Goal: Share content: Share content

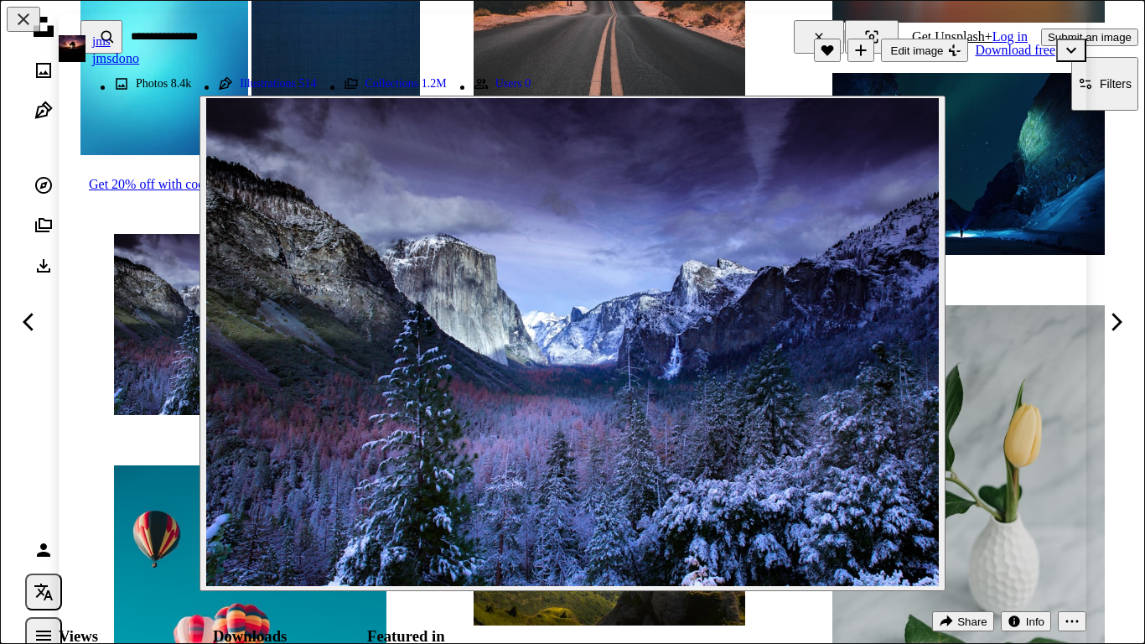
scroll to position [1031, 0]
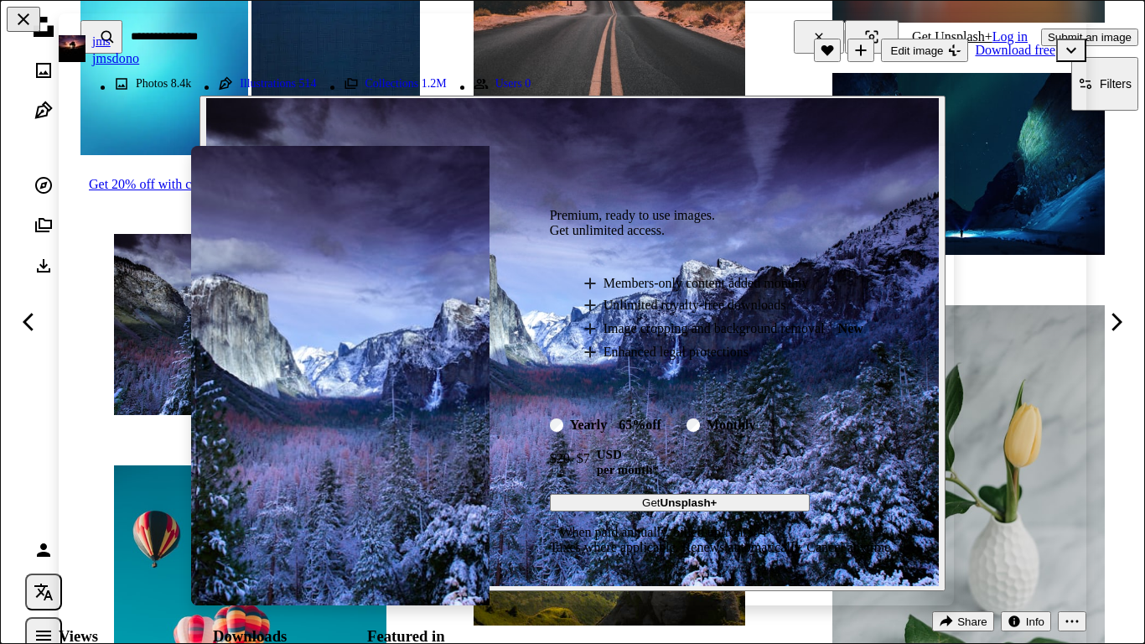
click at [831, 31] on div "An X shape Premium, ready to use images. Get unlimited access. A plus sign Memb…" at bounding box center [572, 322] width 1145 height 644
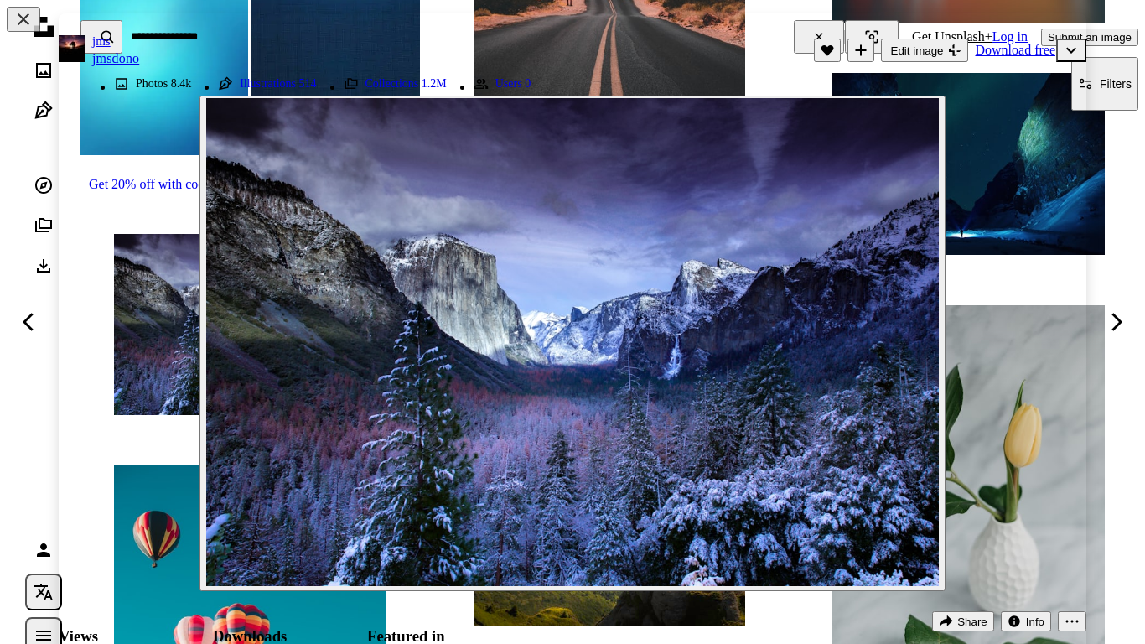
click at [823, 30] on header "jms jmsdono A heart A plus sign Edit image Plus sign for Unsplash+ Download fre…" at bounding box center [573, 50] width 1028 height 74
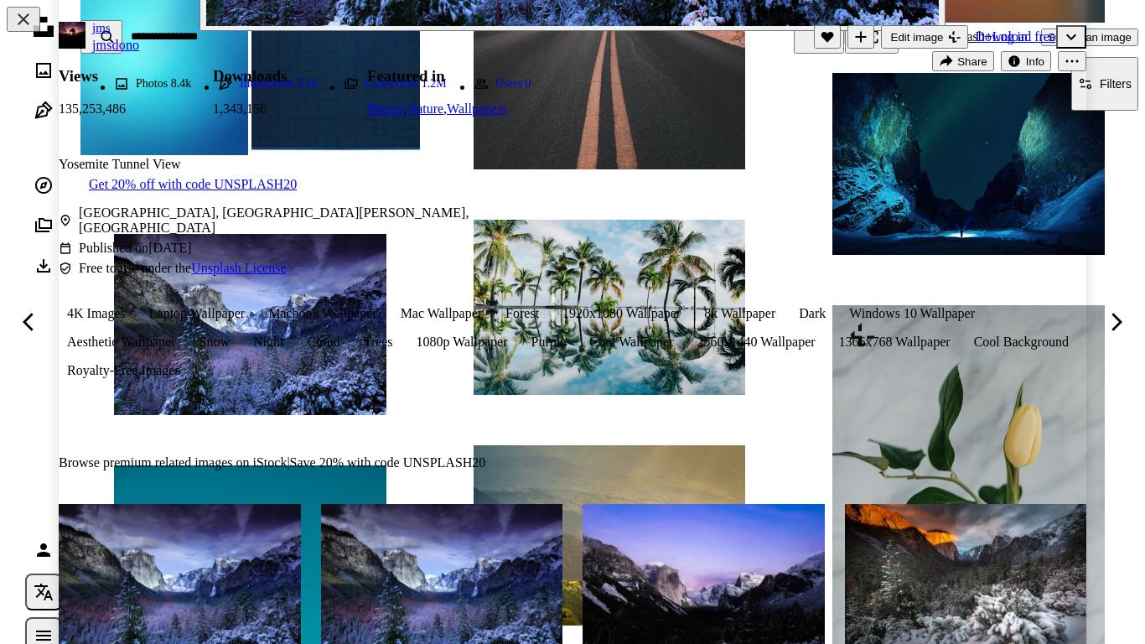
scroll to position [553, 0]
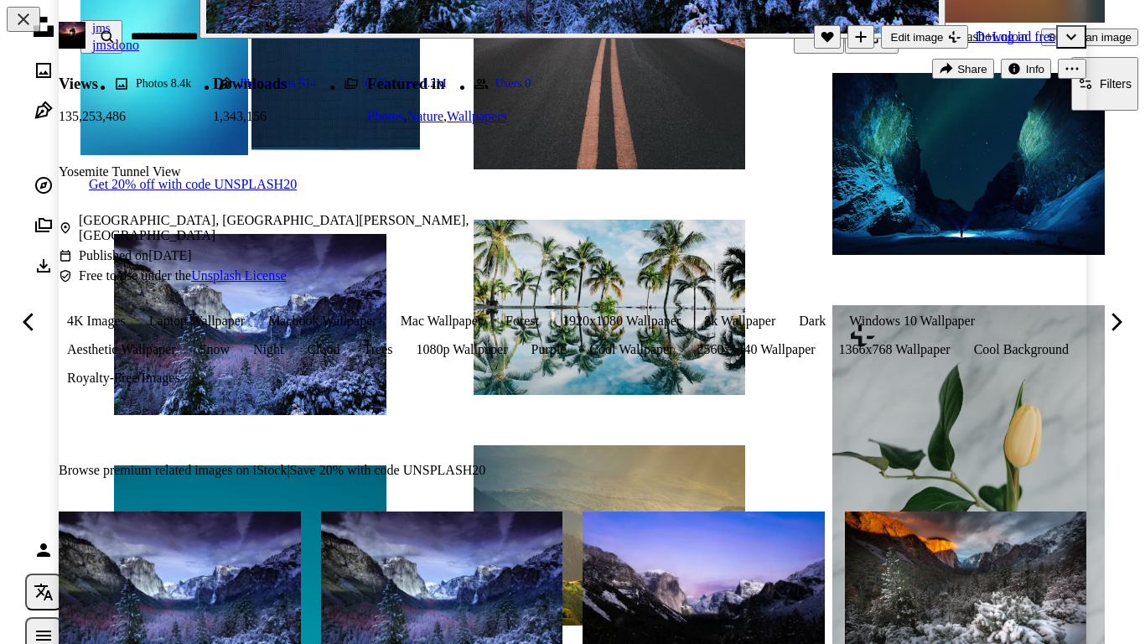
click at [563, 240] on div "Views 135,253,486 Downloads 1,343,156 Featured in Photos , Nature , Wallpapers …" at bounding box center [573, 217] width 1028 height 341
click at [593, 247] on div "Views 135,253,486 Downloads 1,343,156 Featured in Photos , Nature , Wallpapers …" at bounding box center [573, 217] width 1028 height 341
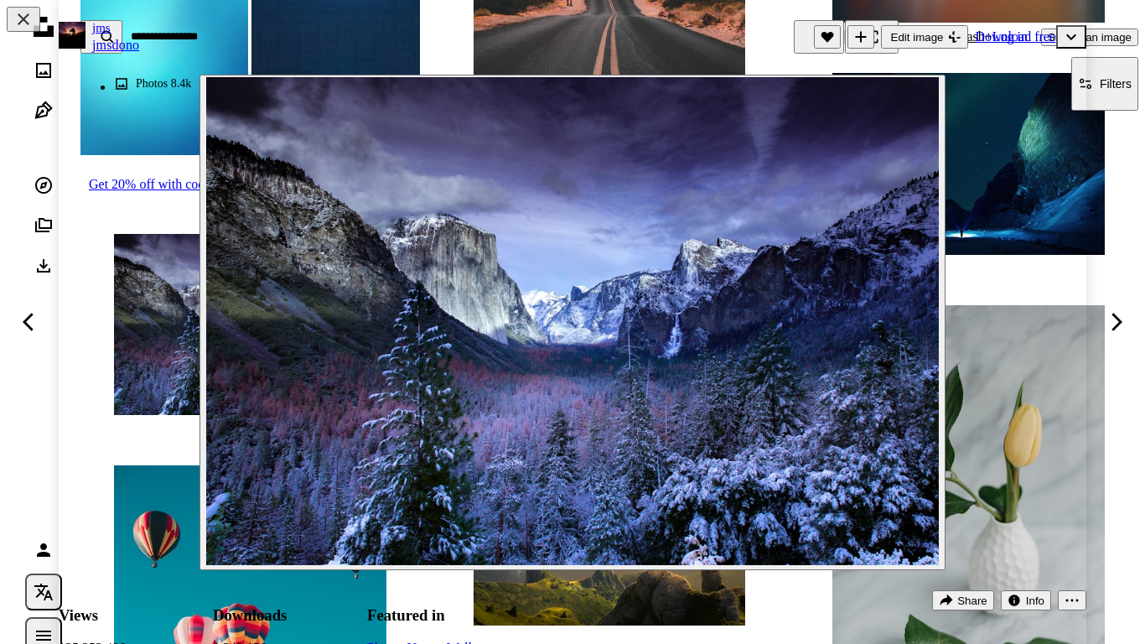
scroll to position [19, 0]
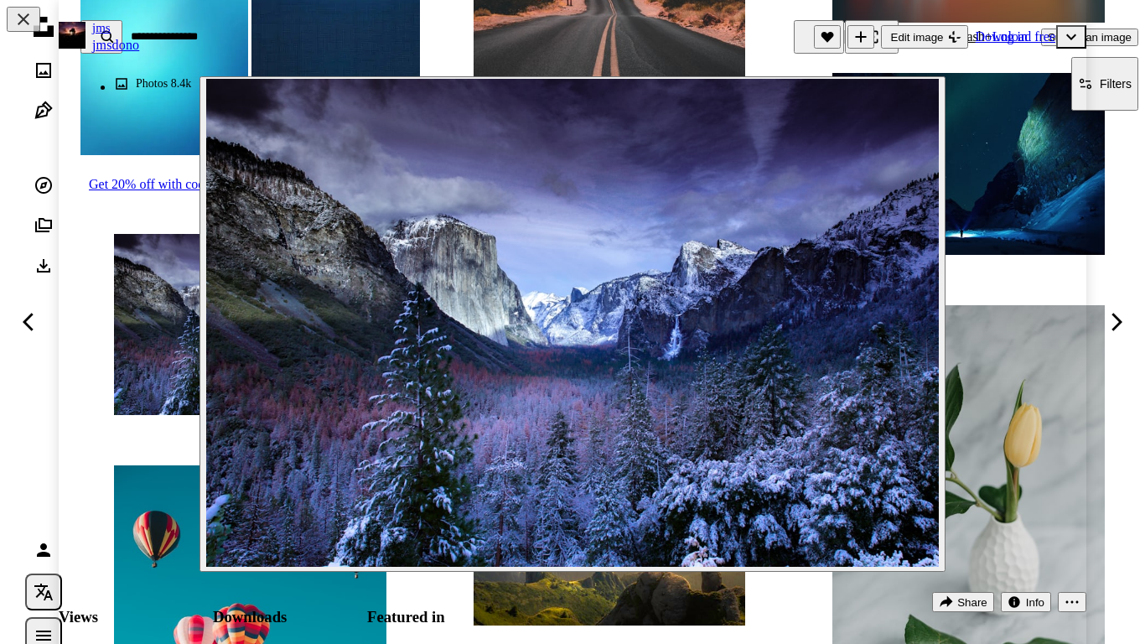
click at [968, 596] on span "Share" at bounding box center [973, 602] width 30 height 13
click at [849, 444] on link "X (formerly Twitter) icon Twitter" at bounding box center [912, 454] width 151 height 29
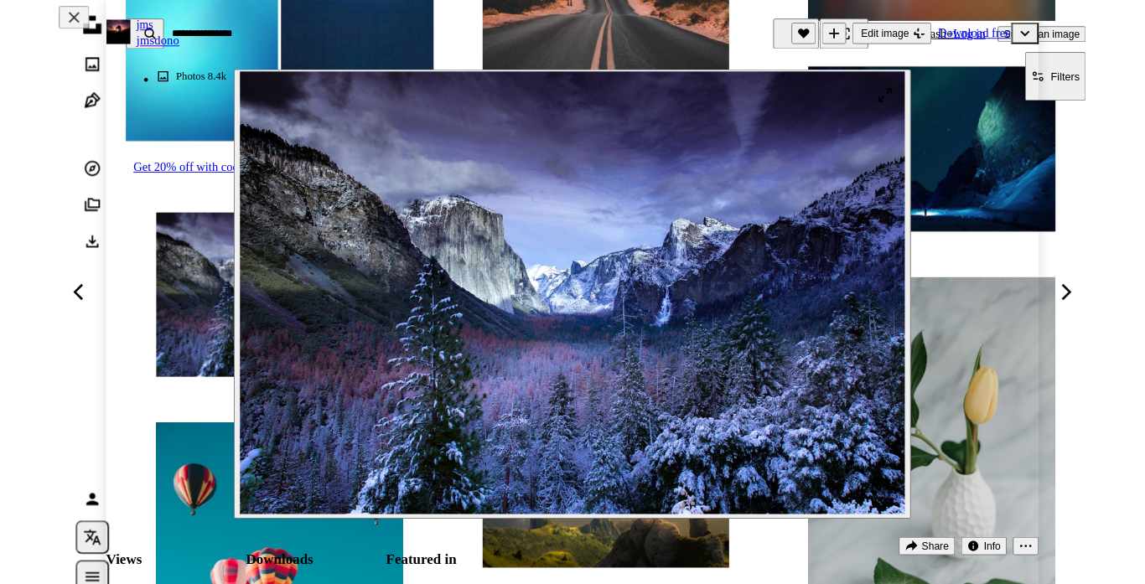
scroll to position [0, 0]
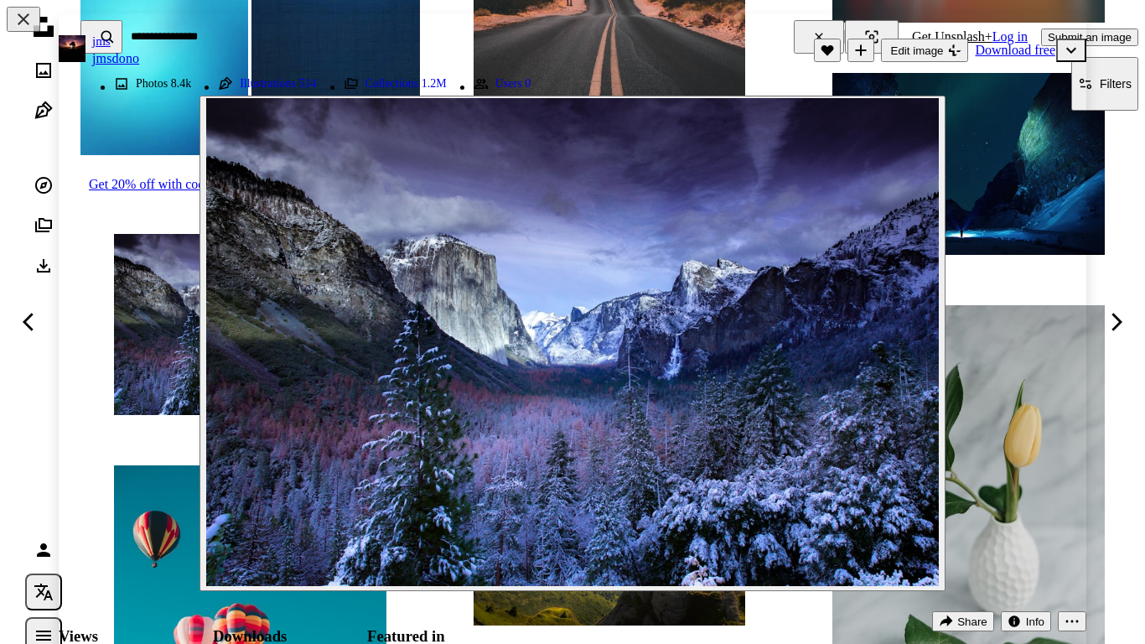
click at [857, 52] on icon "A plus sign" at bounding box center [860, 50] width 13 height 13
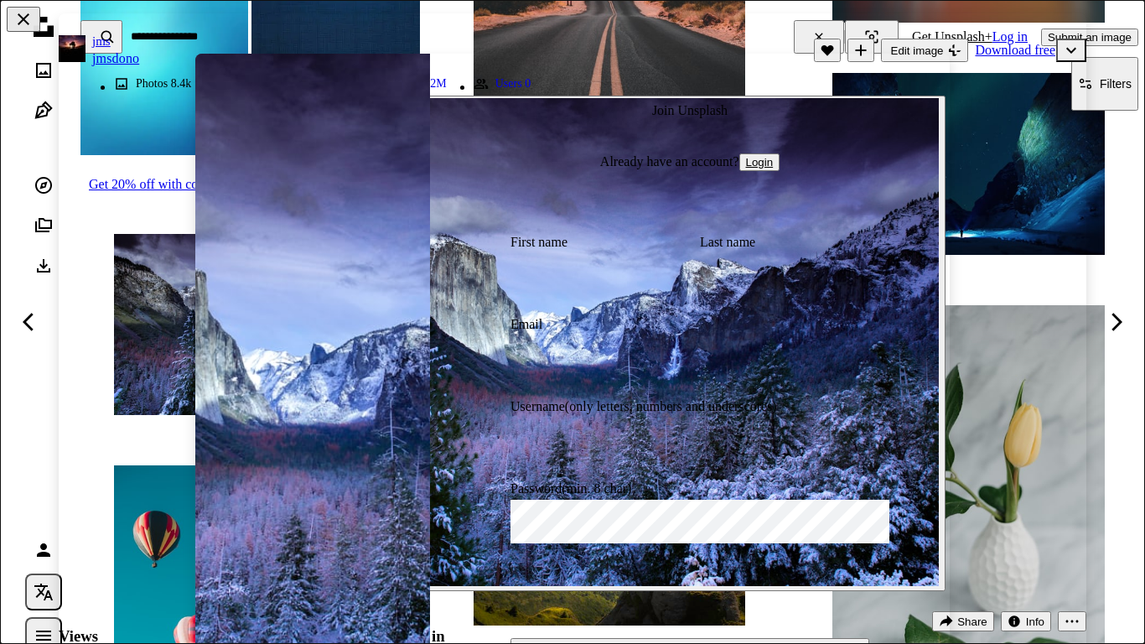
click at [867, 56] on div "Join Unsplash Already have an account? Login First name Last name Email Usernam…" at bounding box center [690, 393] width 520 height 678
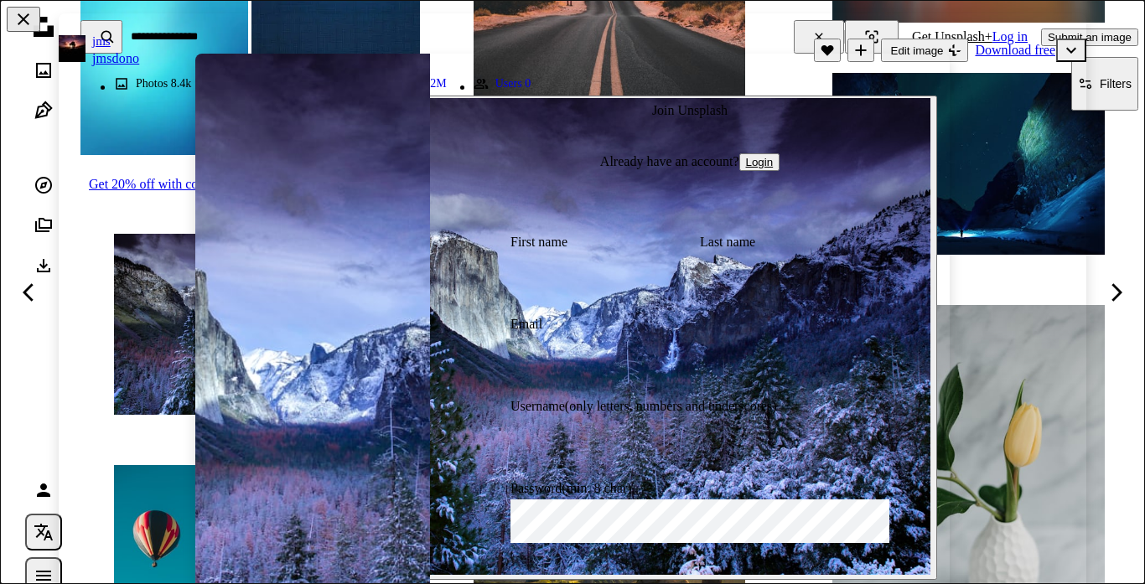
type input "**********"
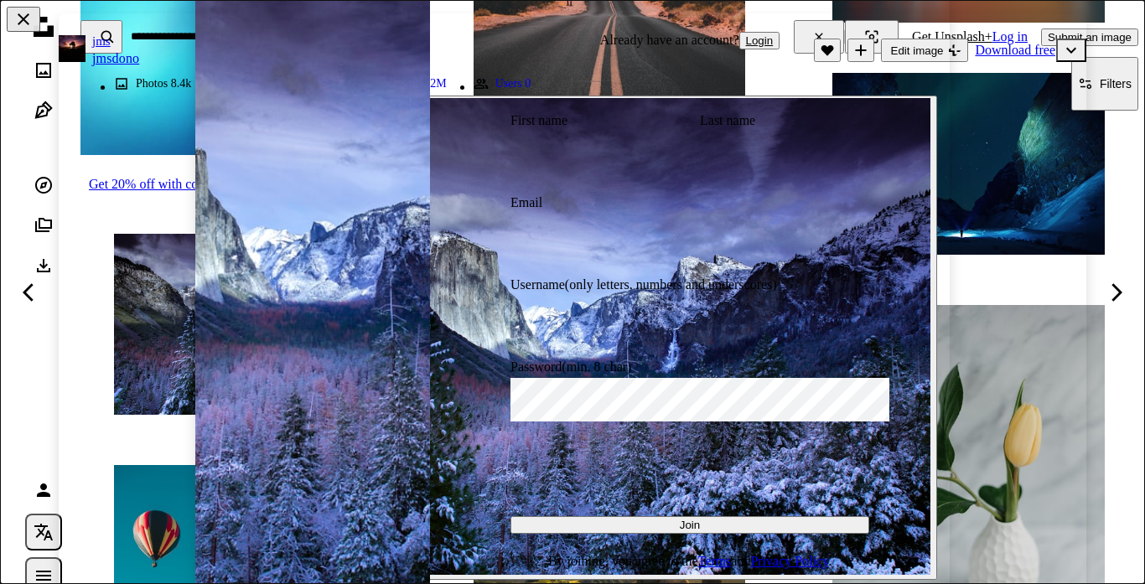
scroll to position [158, 0]
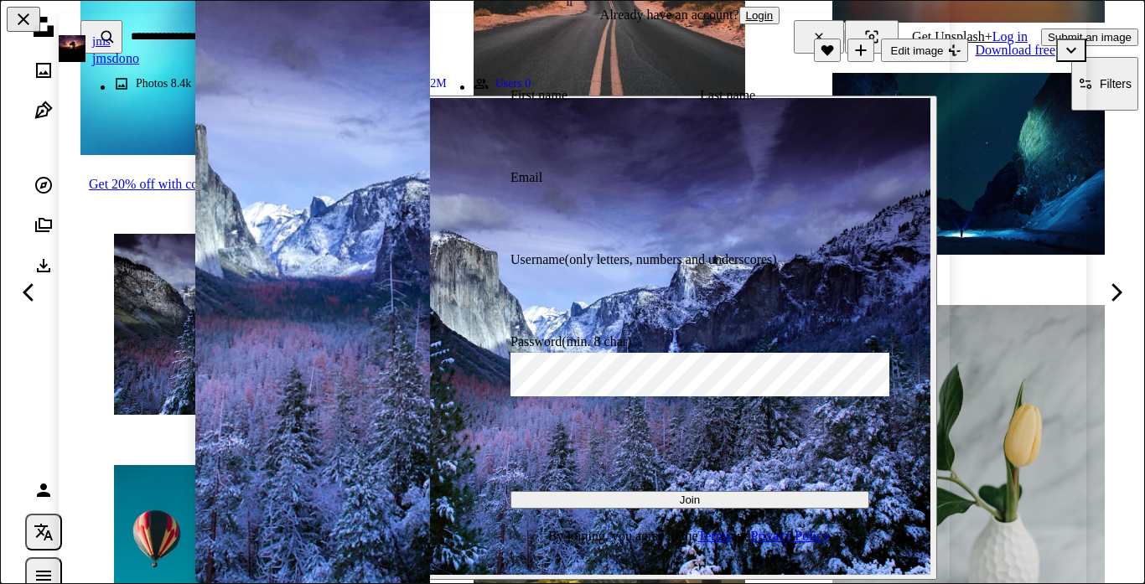
click at [665, 498] on button "Join" at bounding box center [690, 500] width 359 height 18
click at [627, 170] on label "Email" at bounding box center [690, 201] width 359 height 62
click at [627, 189] on input "Email" at bounding box center [700, 211] width 379 height 44
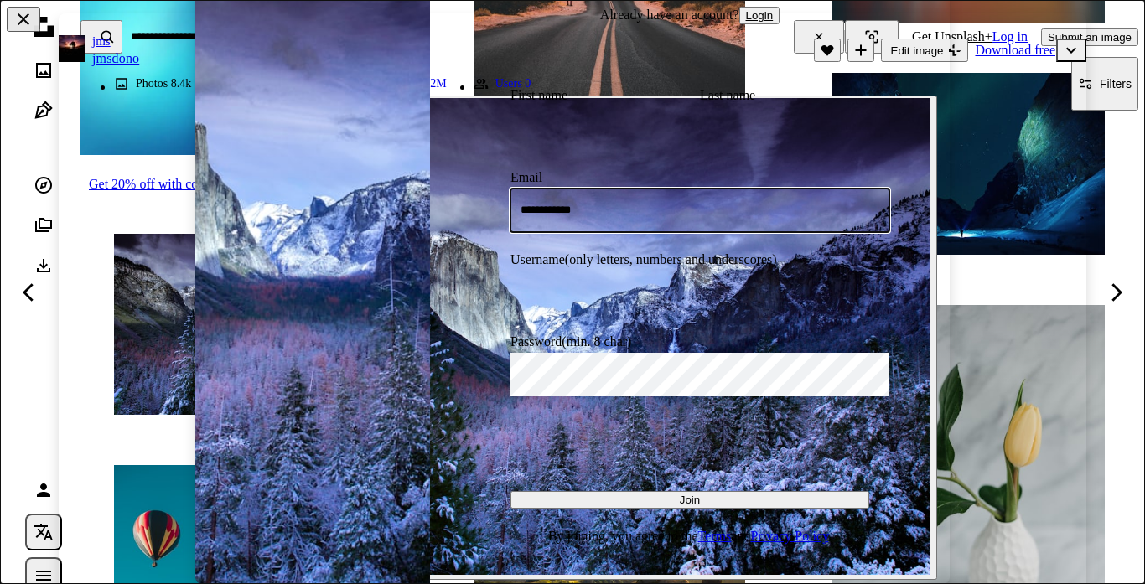
type input "**********"
click at [511, 491] on button "Join" at bounding box center [690, 500] width 359 height 18
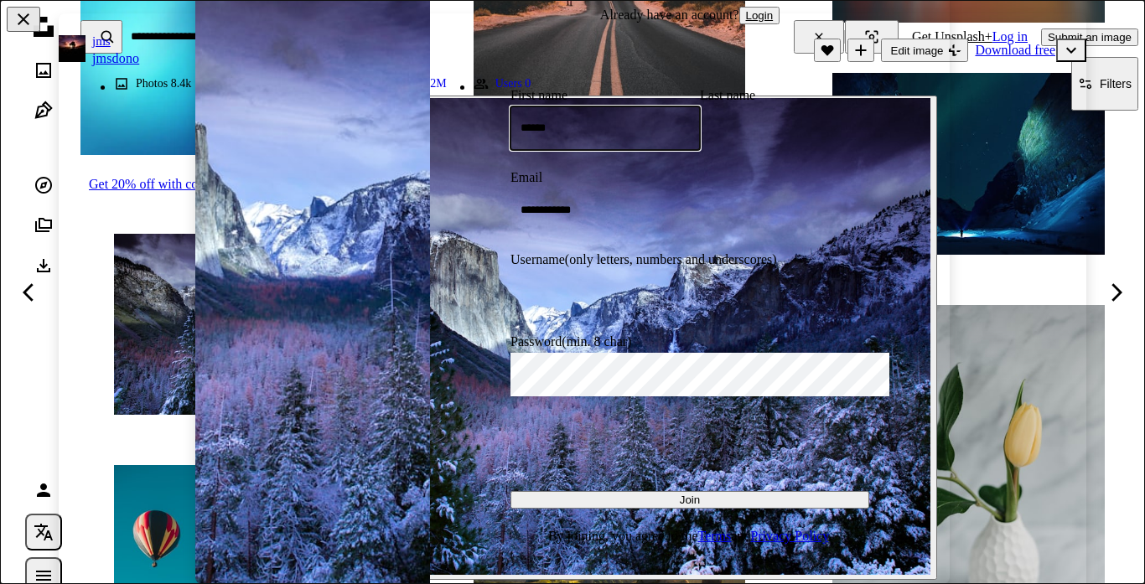
type input "******"
click at [511, 491] on button "Join" at bounding box center [690, 500] width 359 height 18
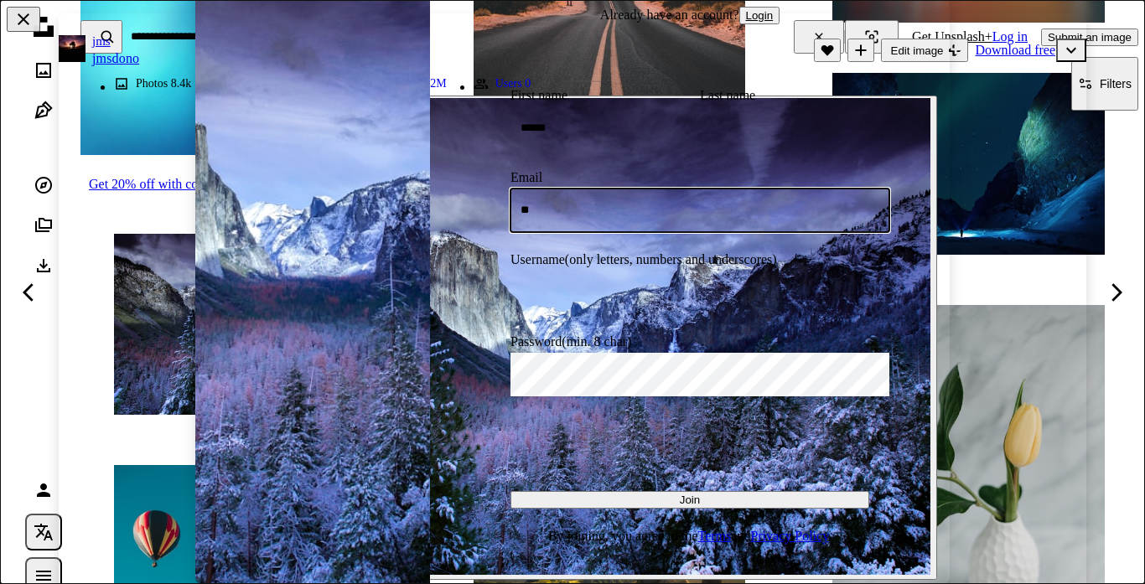
type input "*"
click at [511, 491] on button "Join" at bounding box center [690, 500] width 359 height 18
type input "*"
click at [511, 491] on button "Join" at bounding box center [690, 500] width 359 height 18
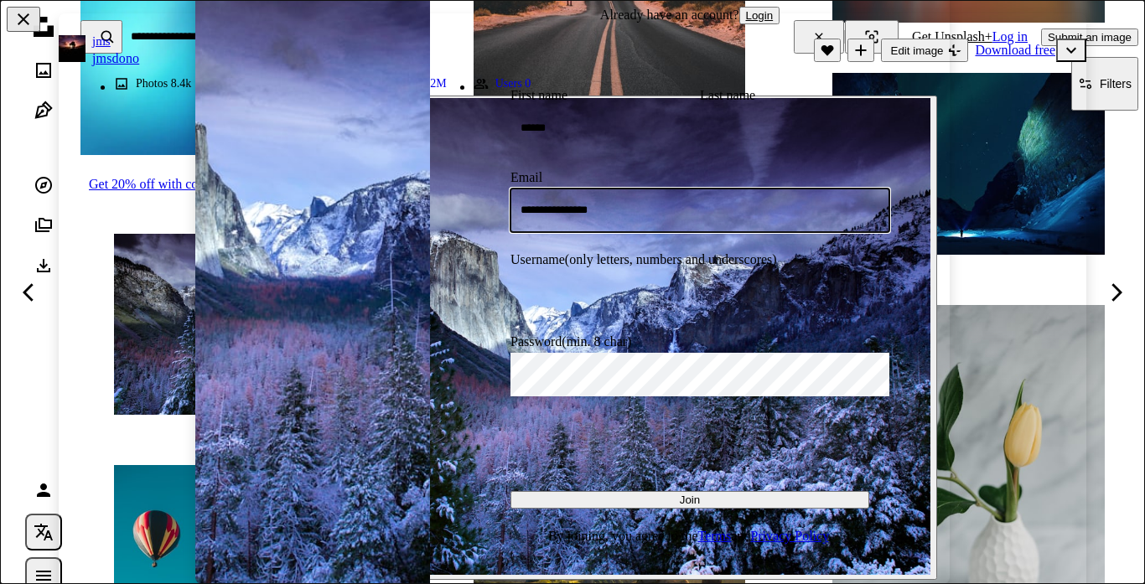
click at [538, 203] on input "**********" at bounding box center [700, 211] width 379 height 44
click at [511, 491] on button "Join" at bounding box center [690, 500] width 359 height 18
type input "**********"
click at [511, 491] on button "Join" at bounding box center [690, 500] width 359 height 18
click at [691, 492] on button "Join" at bounding box center [690, 500] width 359 height 18
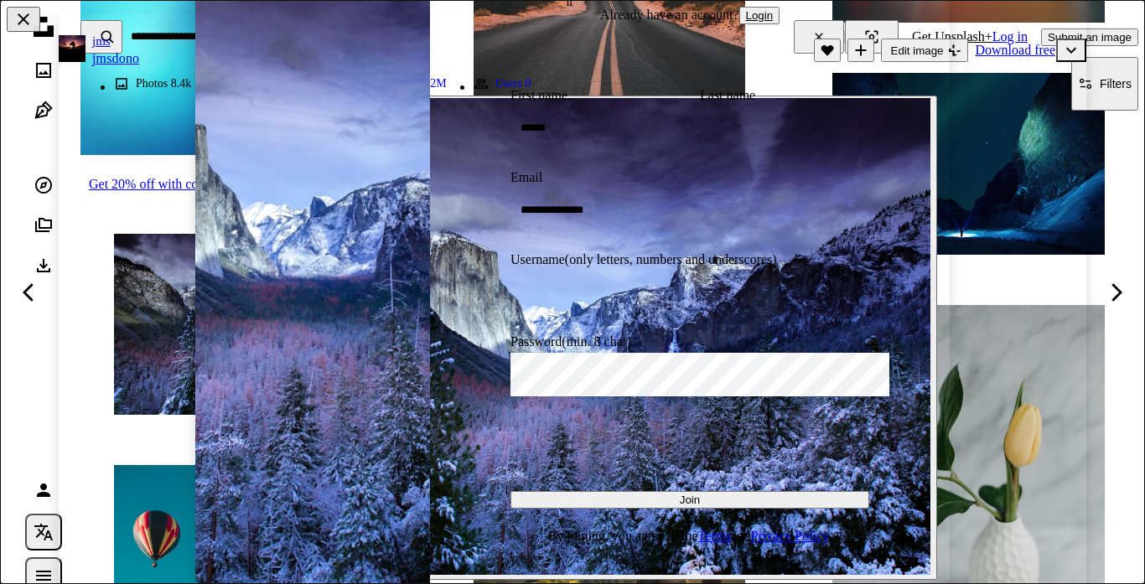
click at [691, 492] on button "Join" at bounding box center [690, 500] width 359 height 18
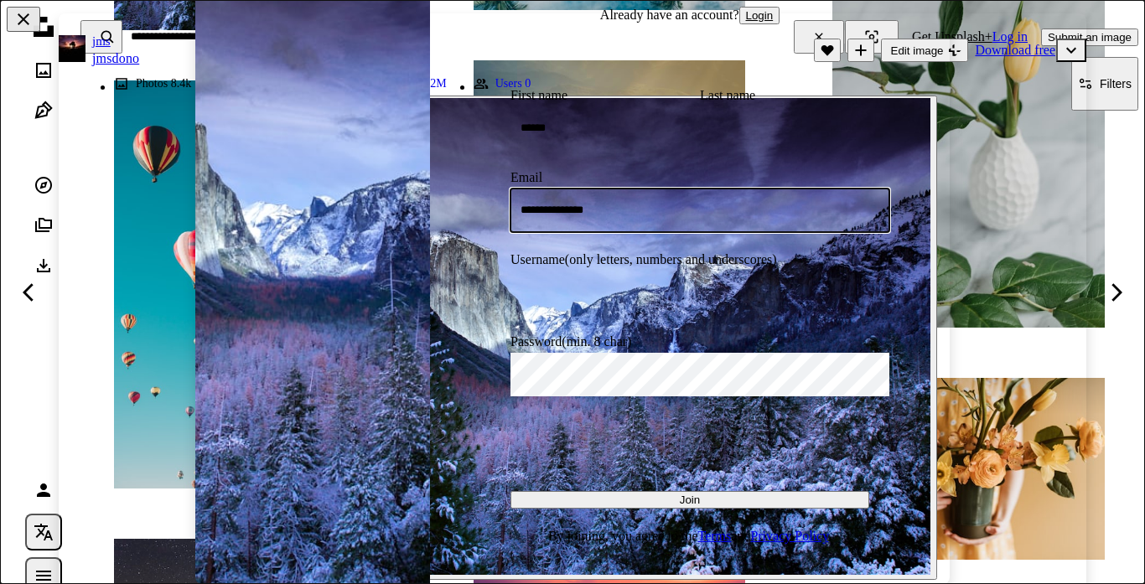
scroll to position [1417, 0]
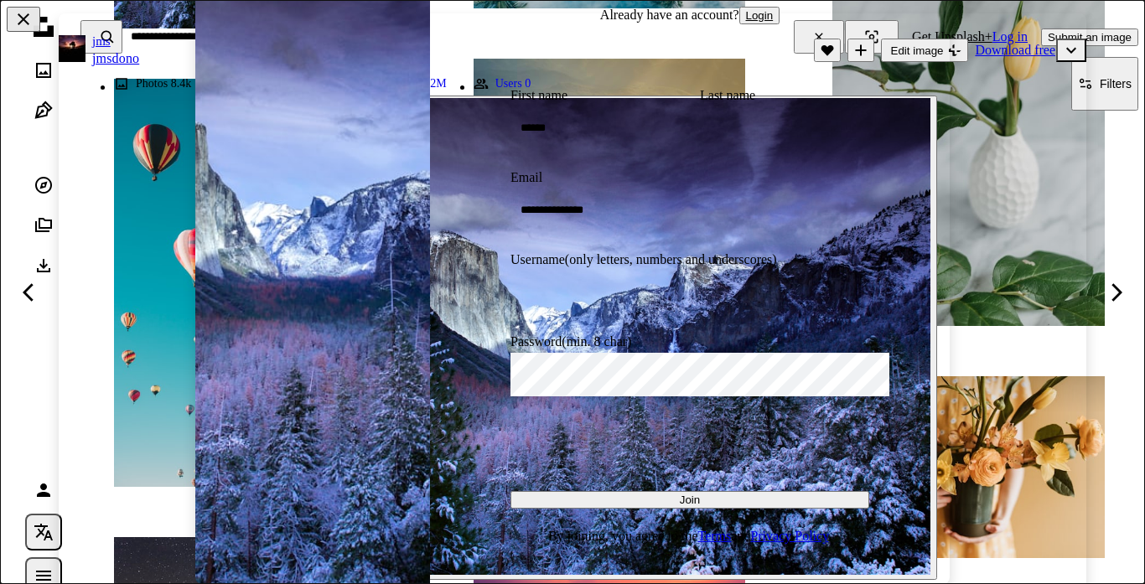
click at [884, 41] on div "**********" at bounding box center [690, 246] width 520 height 678
click at [29, 18] on button "An X shape" at bounding box center [24, 19] width 34 height 25
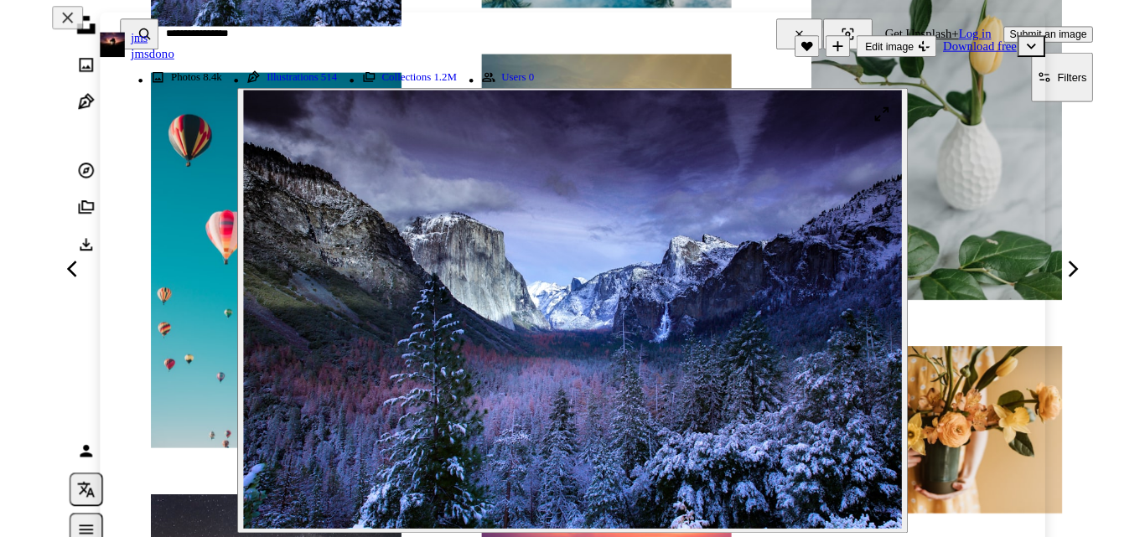
scroll to position [1031, 0]
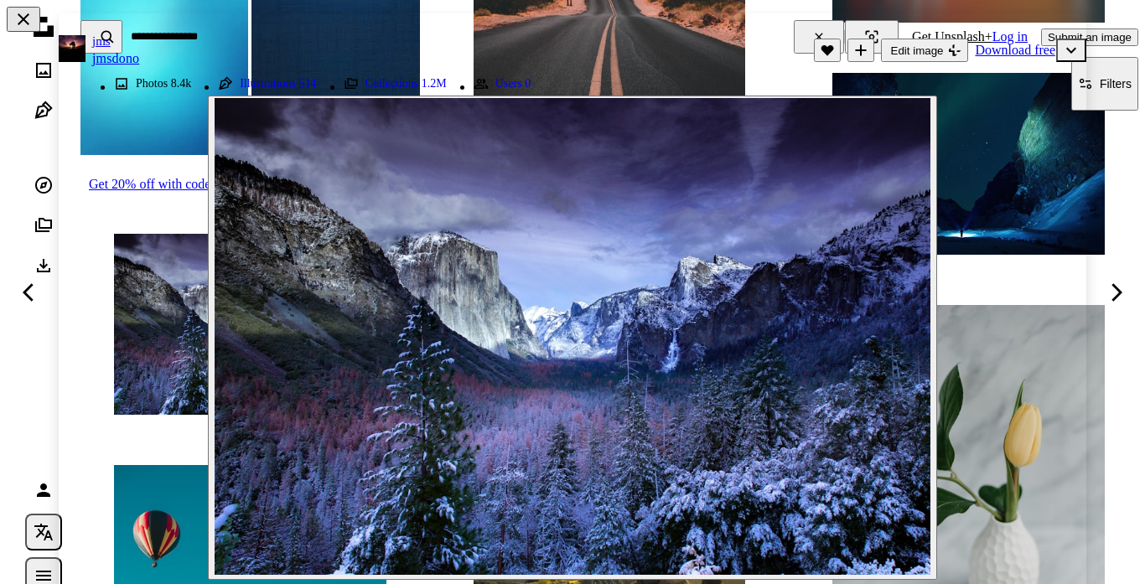
click at [27, 18] on button "An X shape" at bounding box center [24, 19] width 34 height 25
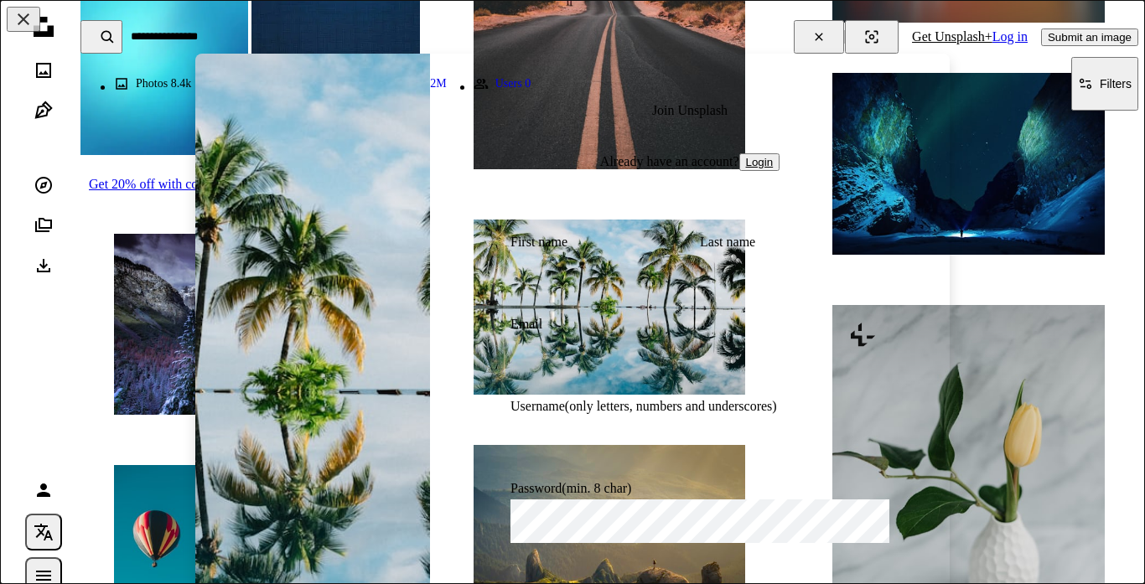
click at [579, 306] on form "First name Last name Email Username (only letters, numbers and underscores) Pas…" at bounding box center [690, 463] width 359 height 456
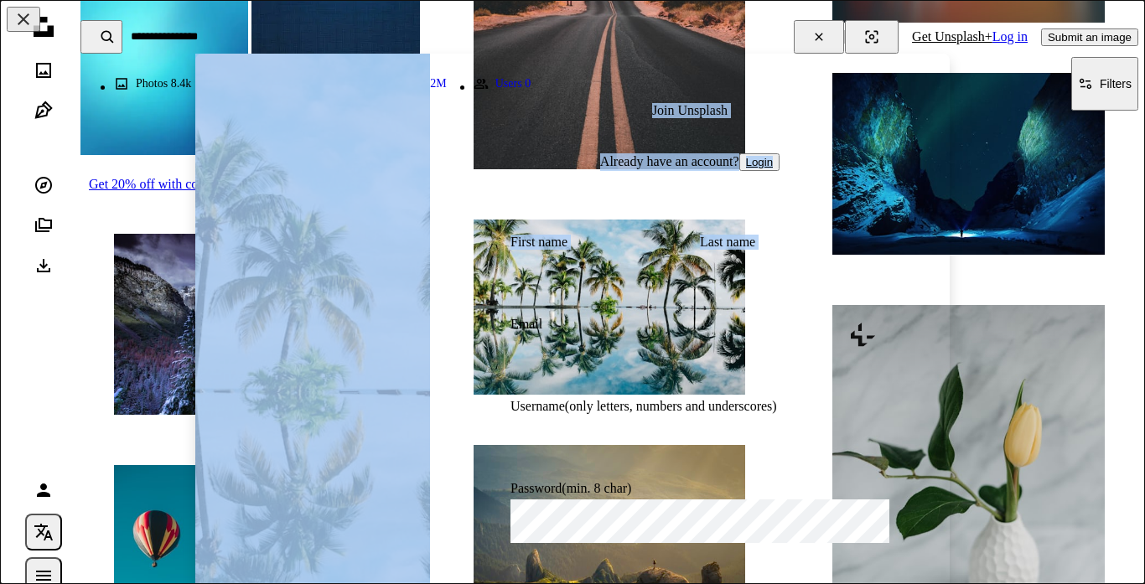
drag, startPoint x: 579, startPoint y: 306, endPoint x: 974, endPoint y: -60, distance: 538.2
click at [412, 319] on img at bounding box center [312, 393] width 235 height 678
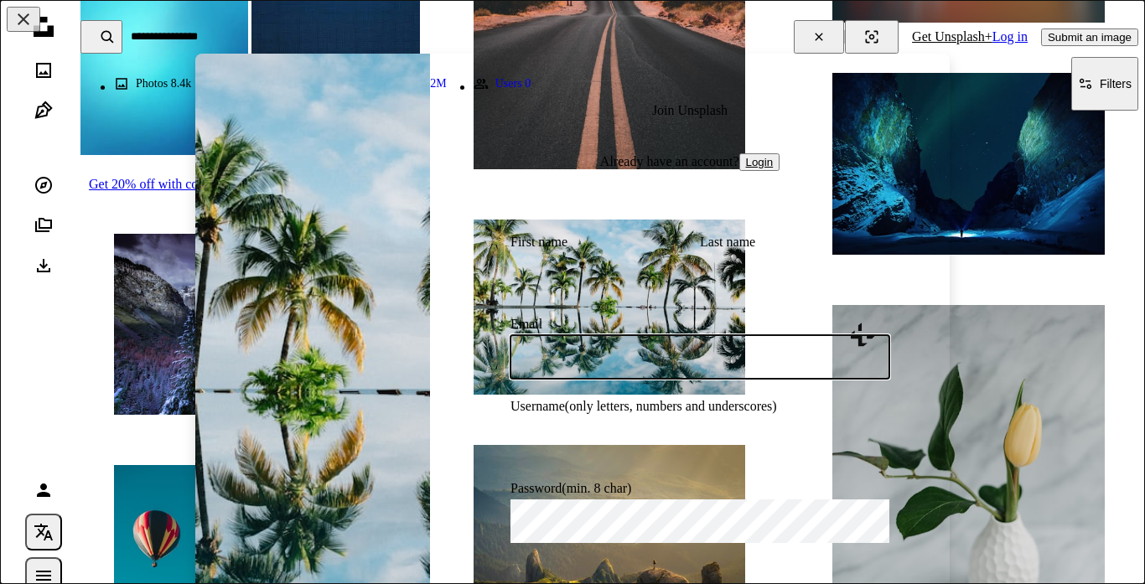
click at [734, 371] on input "Email" at bounding box center [700, 357] width 379 height 44
click at [592, 309] on form "First name Last name Email Username (only letters, numbers and underscores) Pas…" at bounding box center [690, 463] width 359 height 456
click at [609, 315] on form "First name Last name Email Username (only letters, numbers and underscores) Pas…" at bounding box center [690, 463] width 359 height 456
click at [300, 212] on img at bounding box center [312, 393] width 235 height 678
type input "**********"
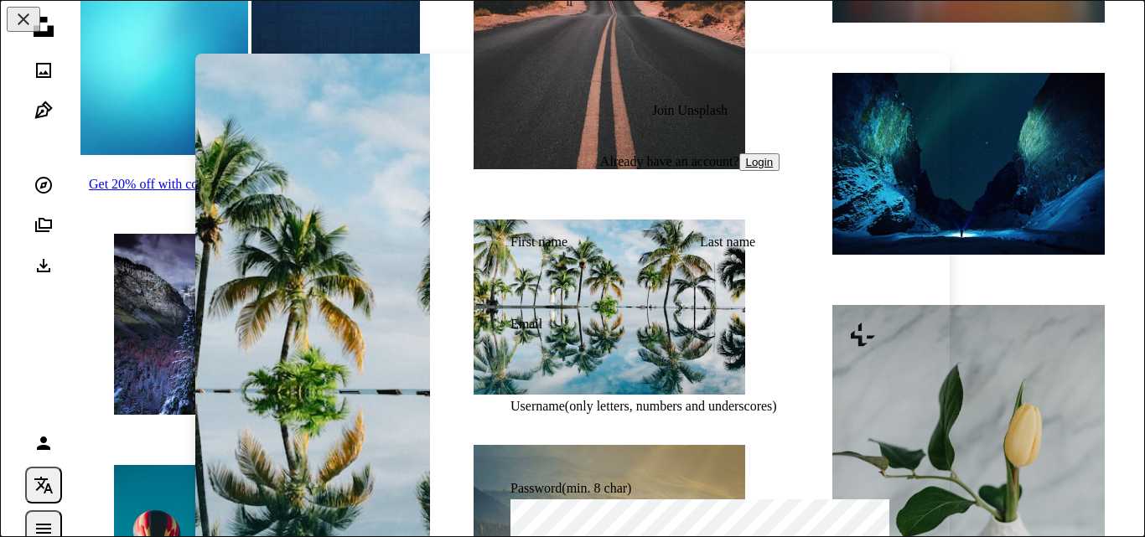
click at [628, 103] on h1 "Join Unsplash" at bounding box center [690, 110] width 359 height 15
click at [8, 19] on button "An X shape" at bounding box center [24, 19] width 34 height 25
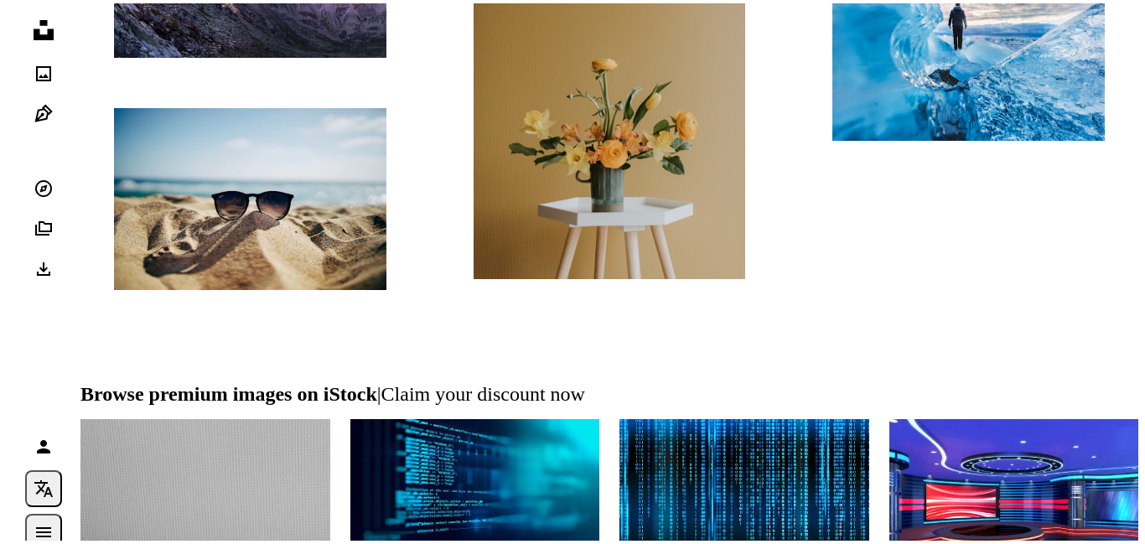
scroll to position [2297, 0]
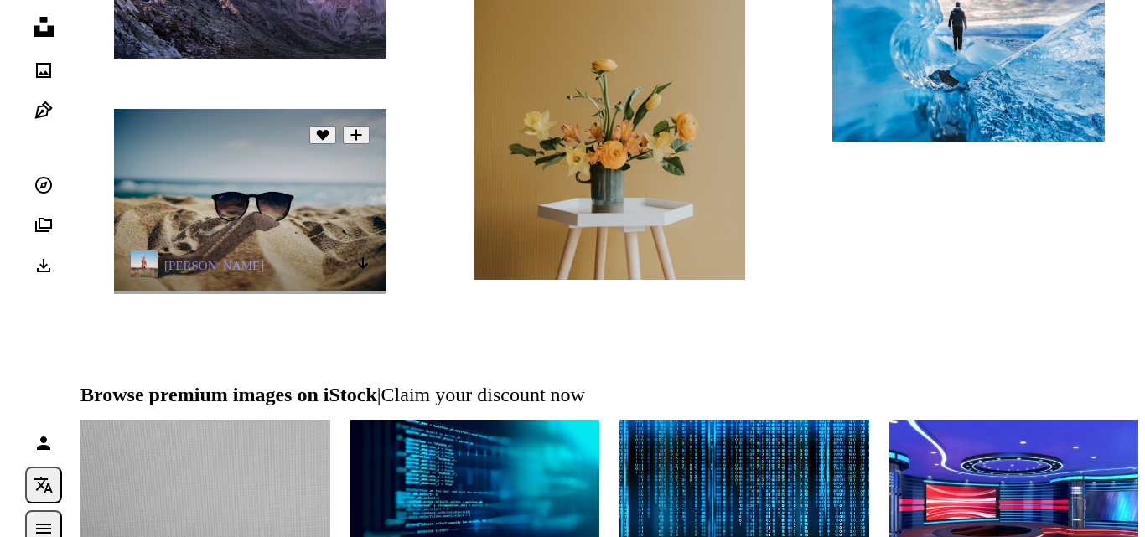
click at [189, 221] on img at bounding box center [250, 199] width 273 height 181
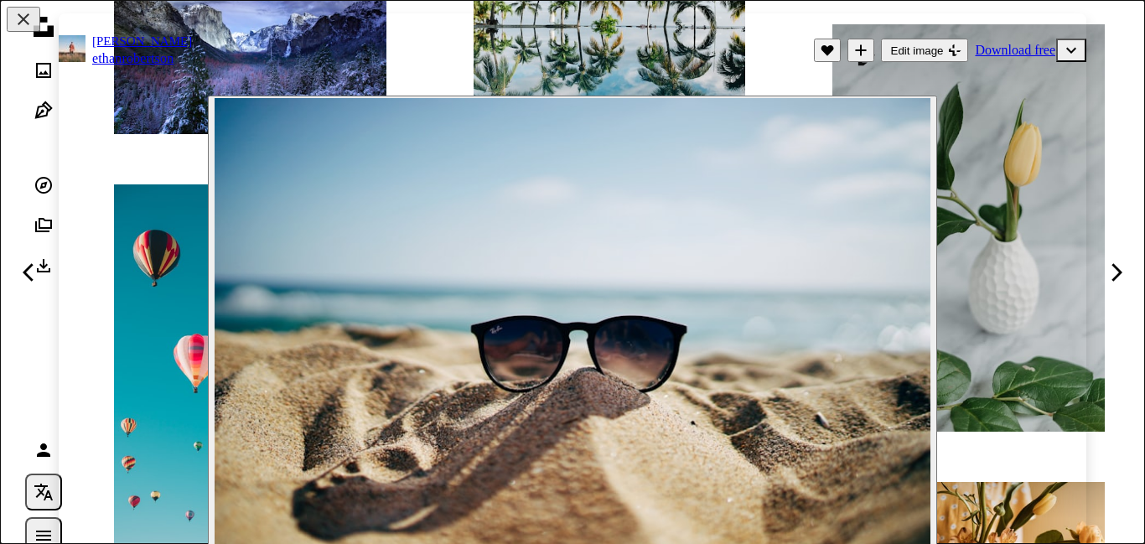
scroll to position [1106, 0]
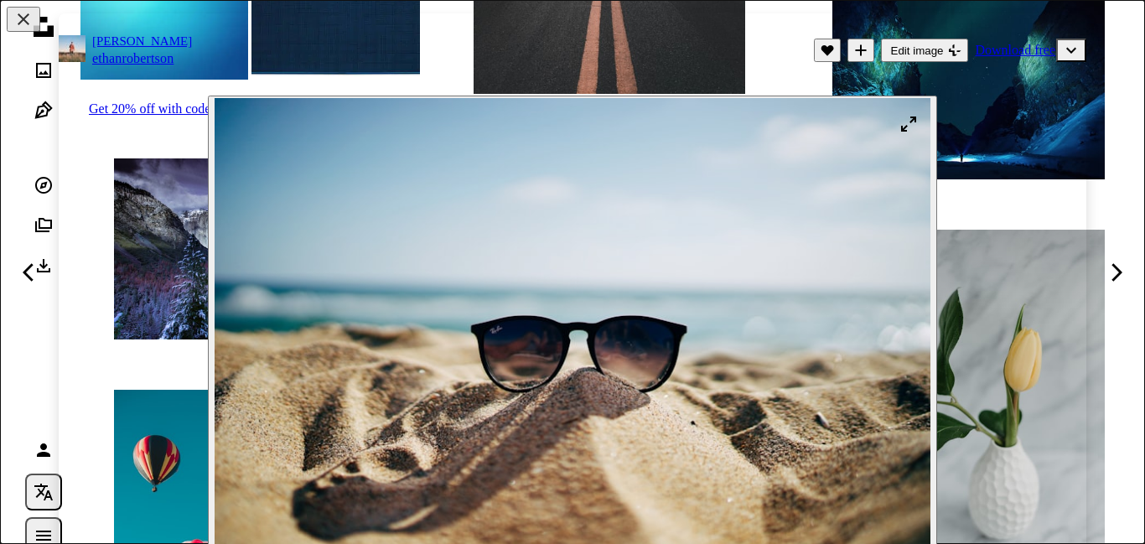
click at [902, 120] on img "Zoom in on this image" at bounding box center [573, 336] width 716 height 477
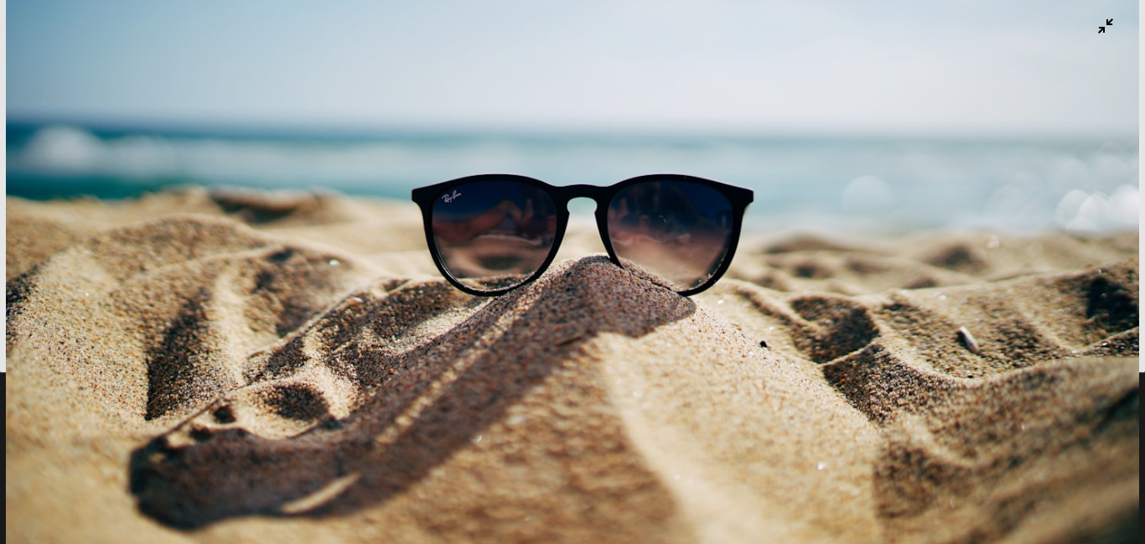
scroll to position [115, 0]
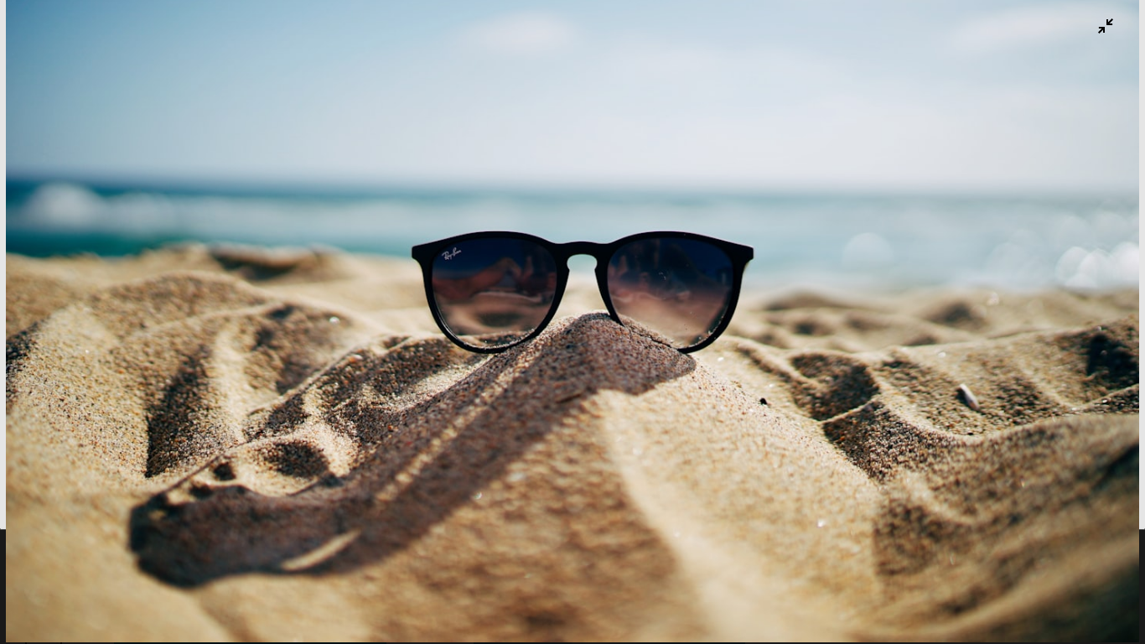
click at [618, 611] on img "Zoom out on this image" at bounding box center [573, 264] width 1134 height 755
